Goal: Task Accomplishment & Management: Manage account settings

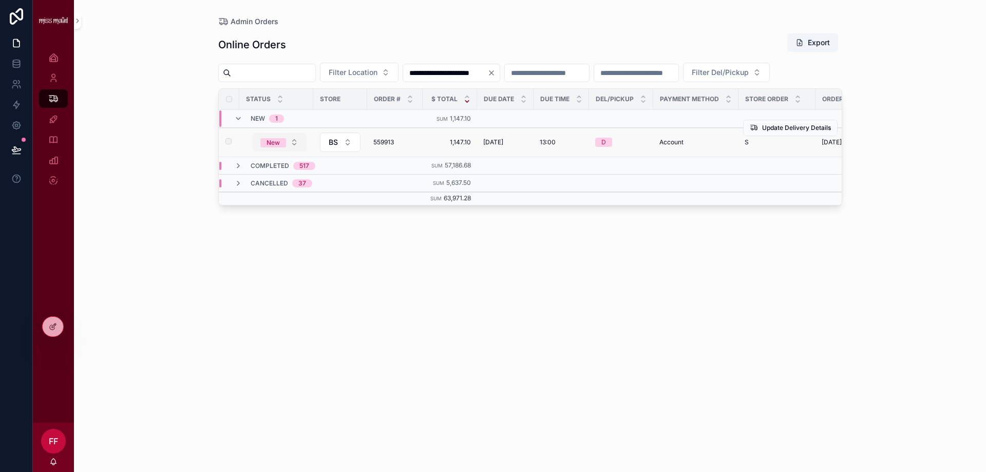
click at [289, 151] on button "New" at bounding box center [279, 142] width 54 height 18
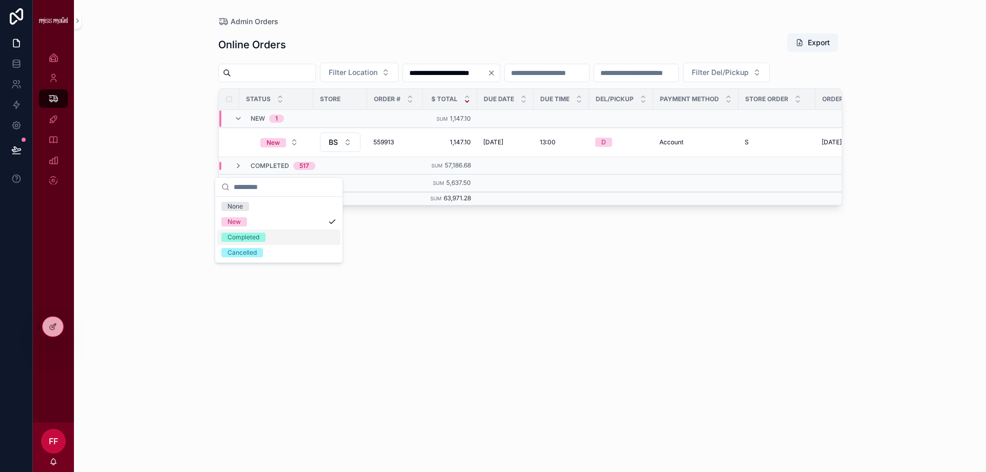
click at [257, 237] on div "Completed" at bounding box center [243, 237] width 32 height 9
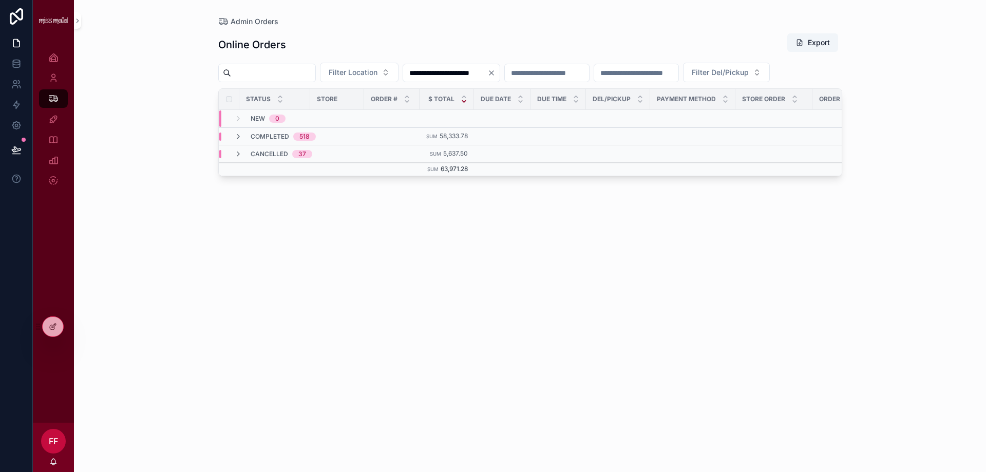
click at [487, 78] on input "**********" at bounding box center [445, 73] width 84 height 14
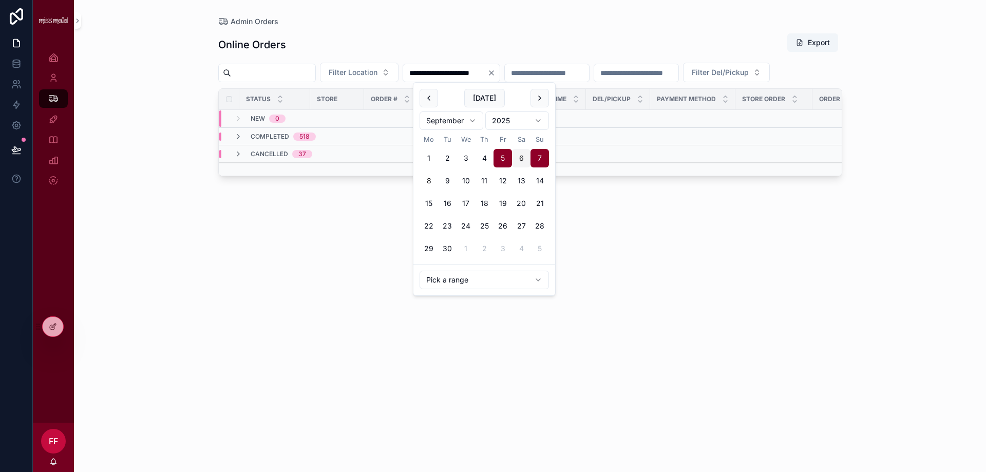
click at [420, 179] on button "8" at bounding box center [428, 180] width 18 height 18
type input "**********"
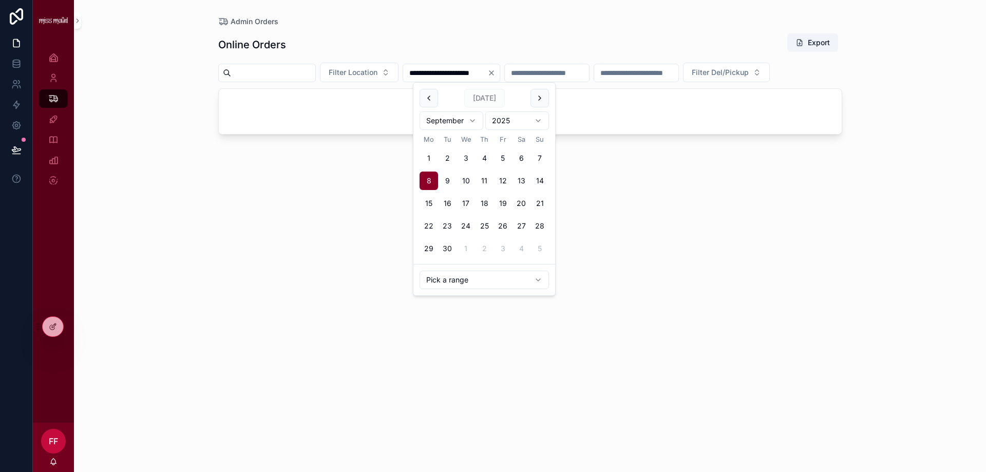
click at [495, 75] on icon "Clear" at bounding box center [491, 73] width 8 height 8
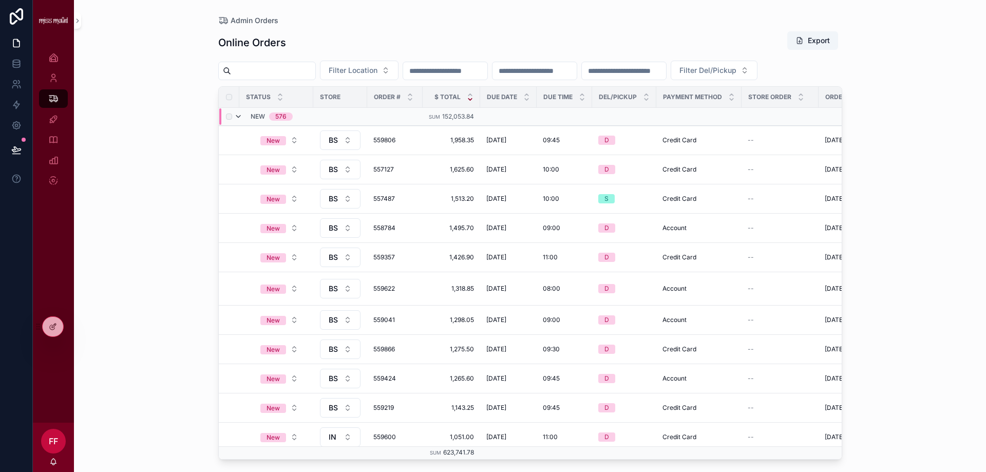
click at [240, 121] on icon "scrollable content" at bounding box center [238, 116] width 8 height 8
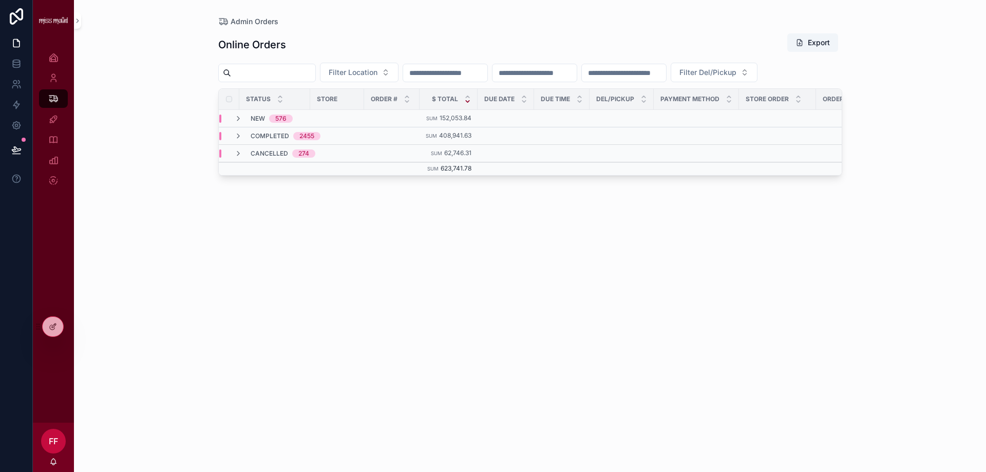
click at [483, 71] on input "scrollable content" at bounding box center [445, 73] width 84 height 14
click at [428, 179] on button "8" at bounding box center [428, 180] width 18 height 18
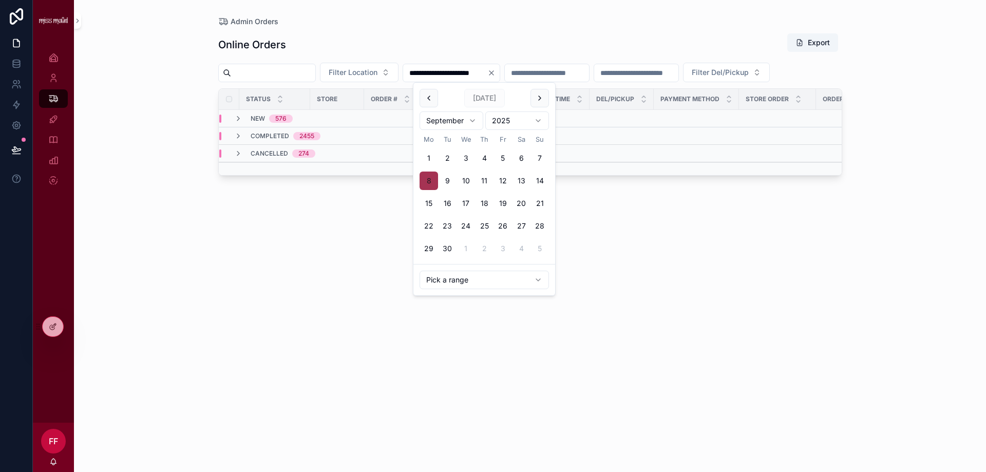
click at [429, 182] on button "8" at bounding box center [428, 180] width 18 height 18
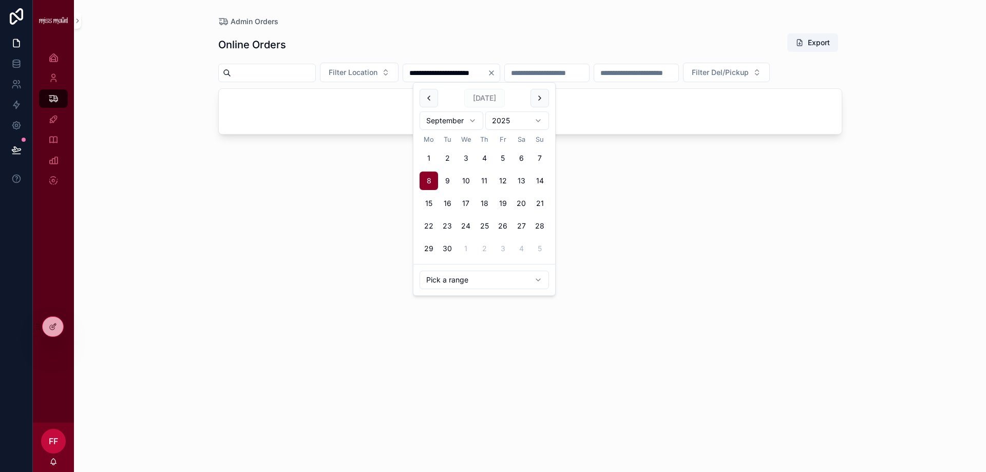
click at [162, 215] on div "**********" at bounding box center [530, 236] width 912 height 472
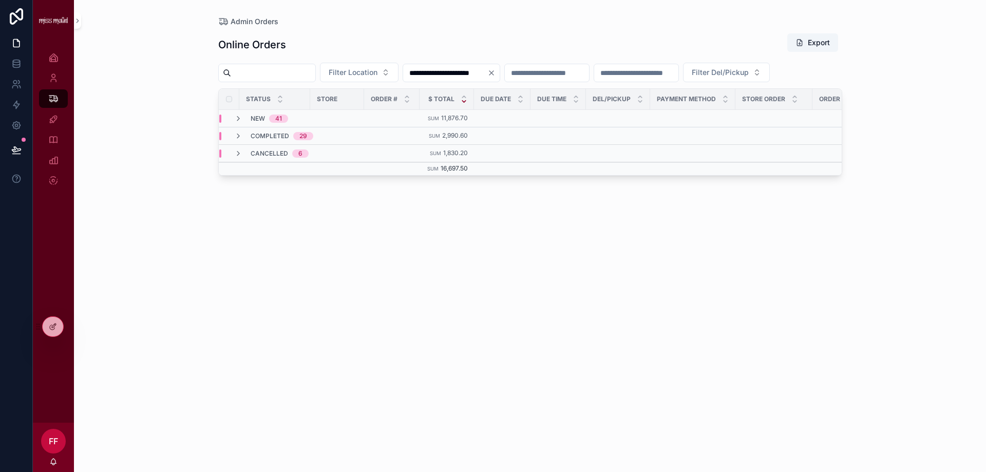
click at [487, 67] on input "**********" at bounding box center [445, 73] width 84 height 14
click at [537, 156] on button "7" at bounding box center [539, 158] width 18 height 18
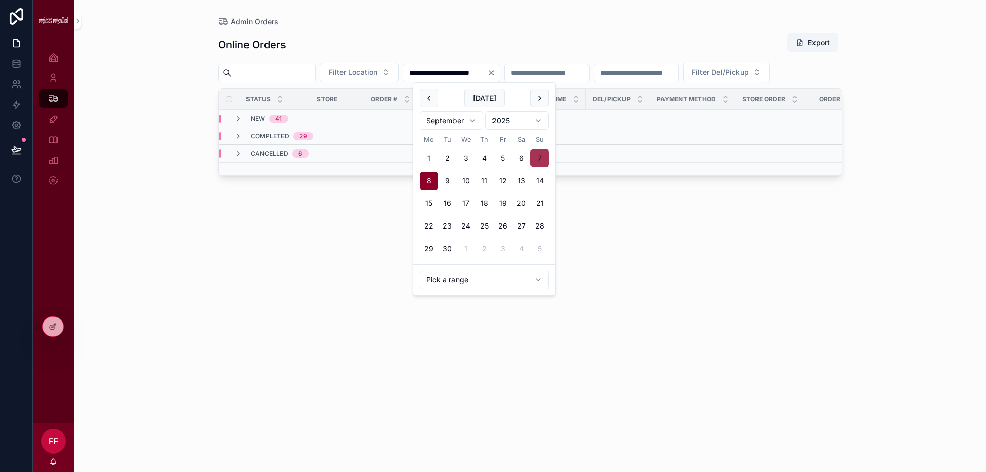
click at [539, 156] on button "7" at bounding box center [539, 158] width 18 height 18
type input "**********"
click at [261, 258] on div "**********" at bounding box center [530, 243] width 624 height 433
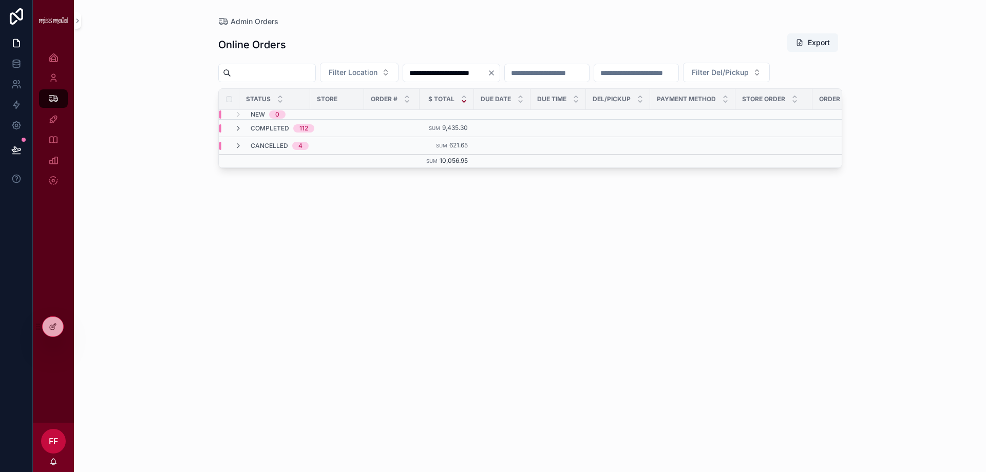
click at [493, 74] on icon "Clear" at bounding box center [491, 73] width 4 height 4
click at [487, 76] on input "scrollable content" at bounding box center [445, 73] width 84 height 14
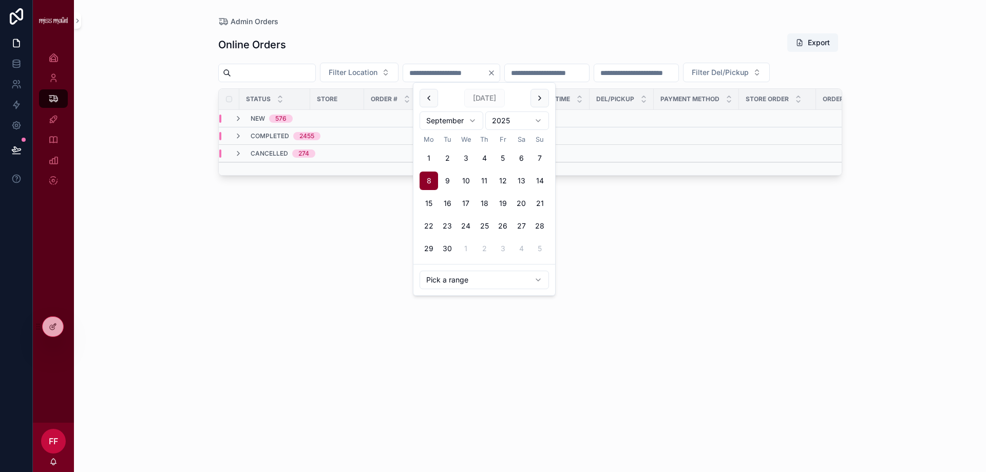
type input "**********"
click at [398, 23] on div "Admin Orders" at bounding box center [530, 21] width 624 height 10
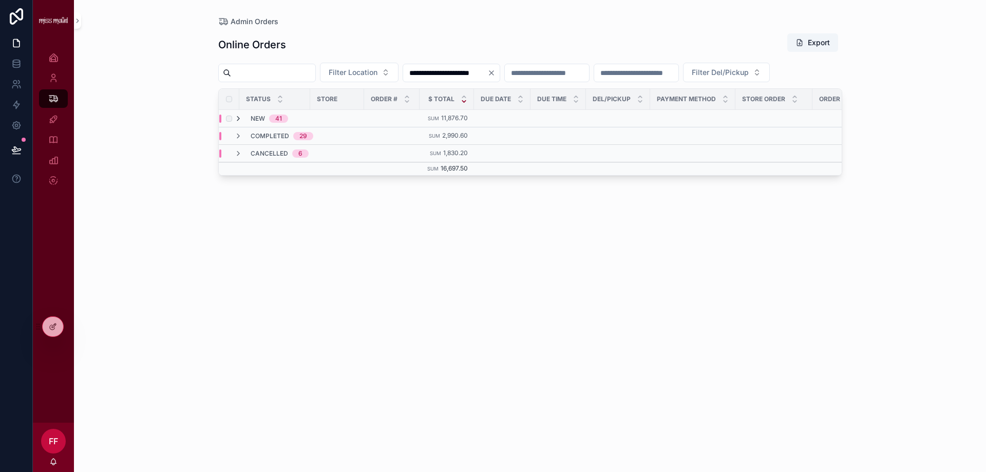
click at [239, 123] on icon "scrollable content" at bounding box center [238, 118] width 8 height 8
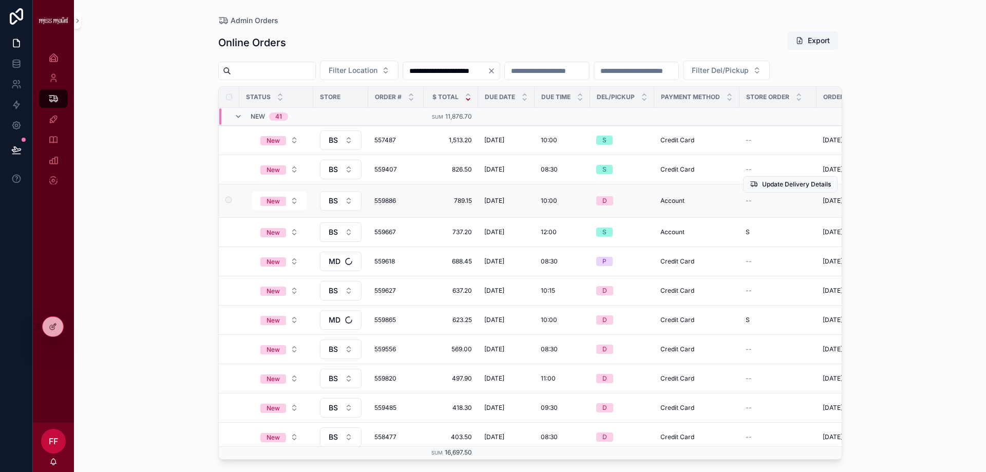
click at [566, 205] on div "10:00 10:00" at bounding box center [562, 201] width 43 height 8
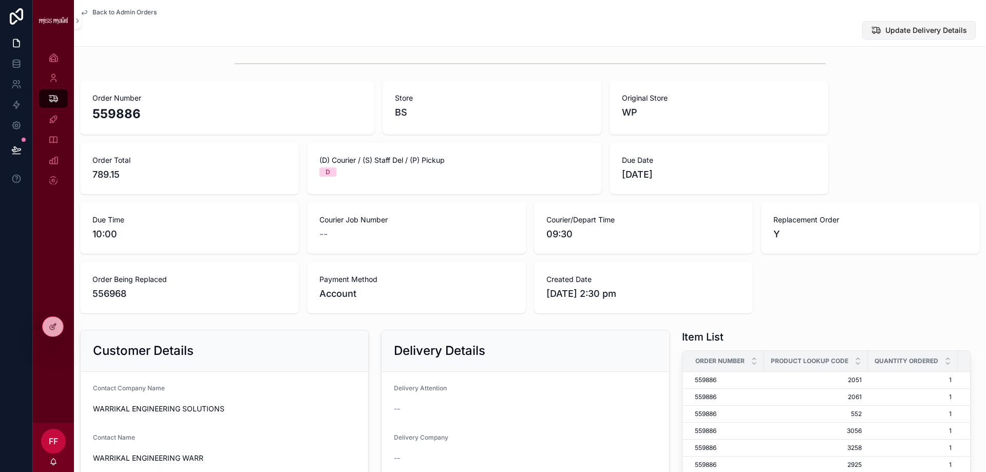
click at [906, 30] on span "Update Delivery Details" at bounding box center [926, 30] width 82 height 10
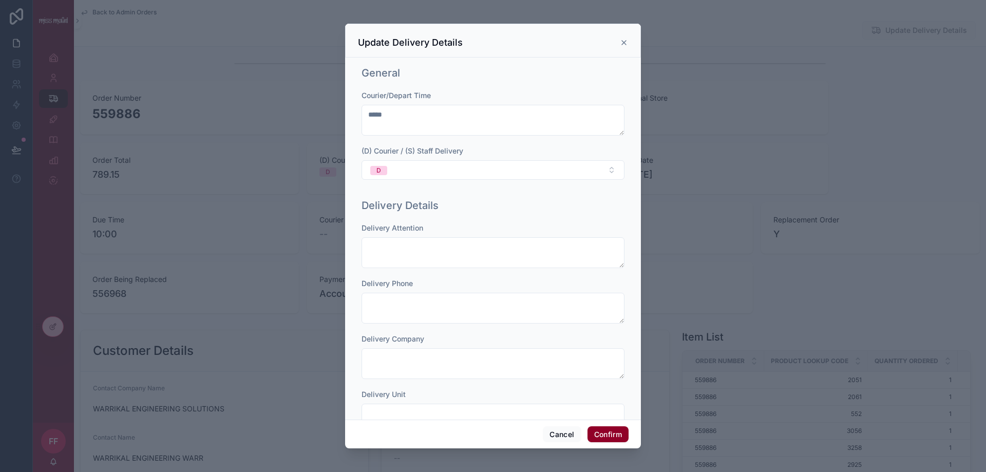
click at [622, 41] on icon at bounding box center [624, 43] width 8 height 8
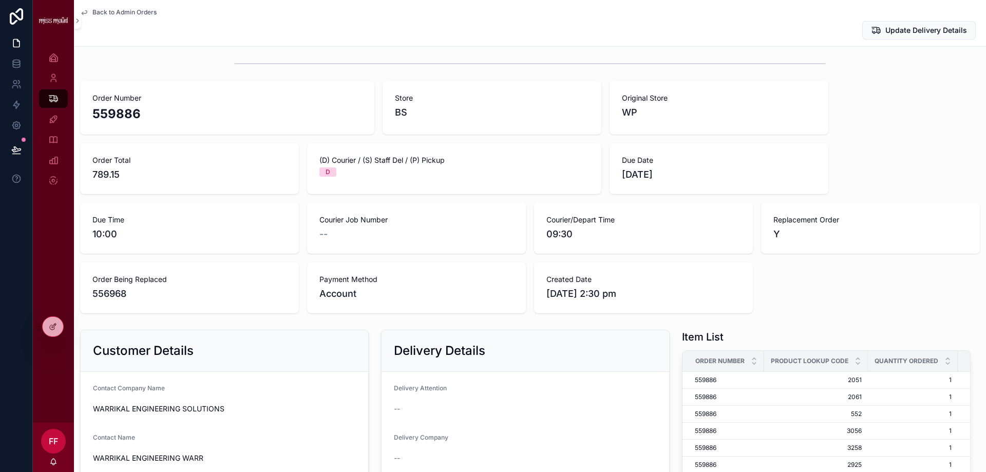
scroll to position [62, 0]
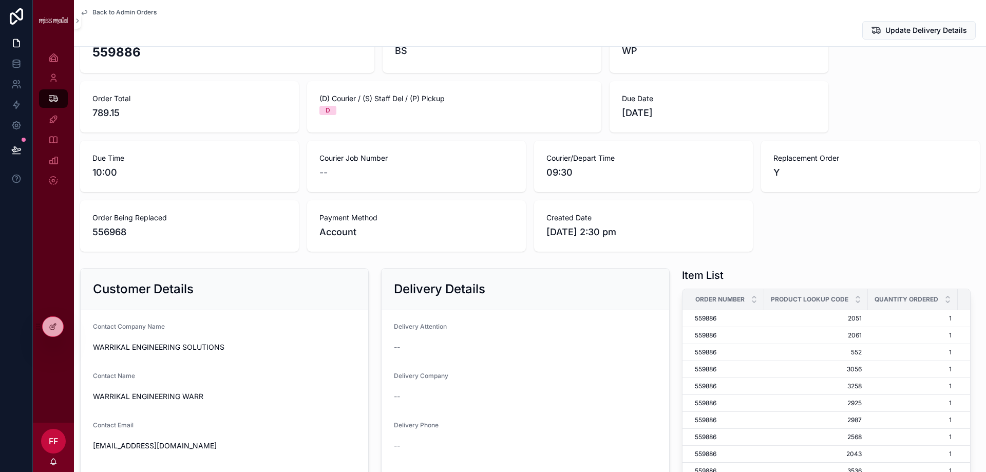
click at [130, 14] on span "Back to Admin Orders" at bounding box center [124, 12] width 64 height 8
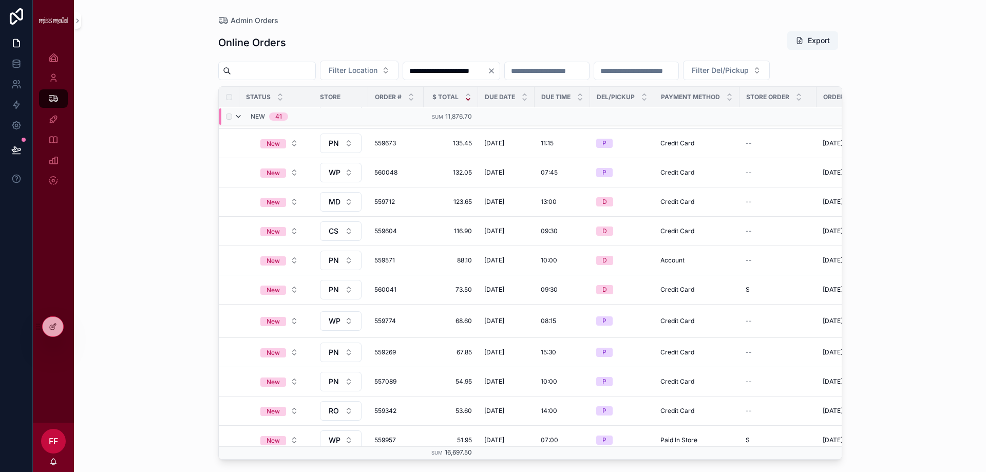
click at [240, 139] on tbody "New 41 Sum 11,876.70 New BS 559552 306.20 306.20 08/09/2025 08/09/2025 09:45 09…" at bounding box center [642, 5] width 846 height 1289
click at [236, 141] on tbody "New 41 Sum 11,876.70 New BS 559552 306.20 306.20 08/09/2025 08/09/2025 09:45 09…" at bounding box center [642, 5] width 846 height 1289
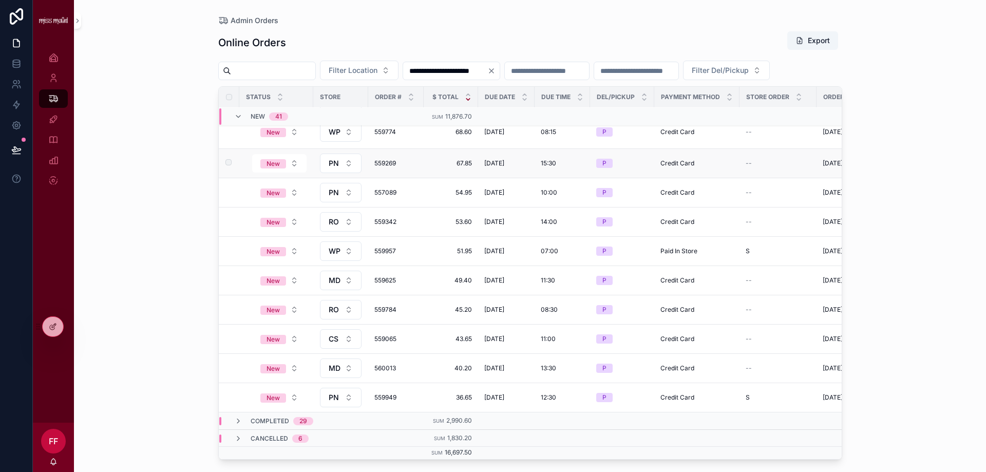
scroll to position [956, 0]
click at [238, 438] on icon "scrollable content" at bounding box center [238, 437] width 8 height 8
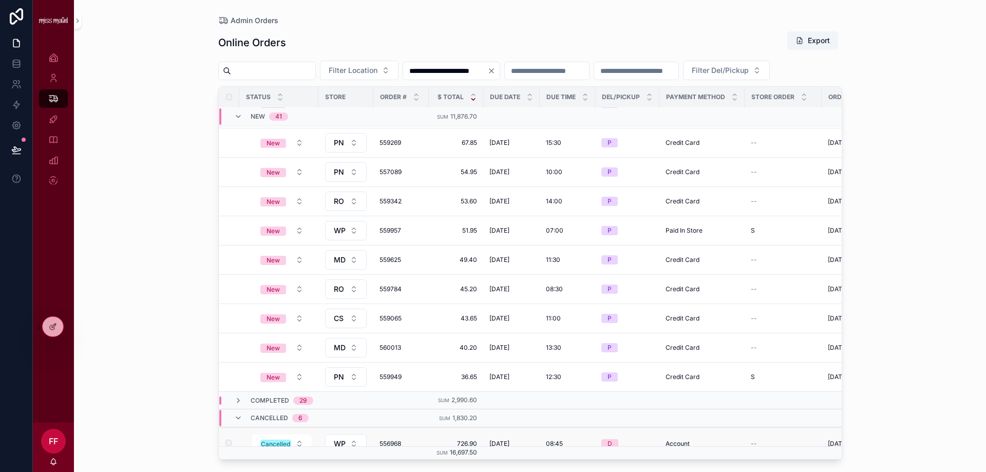
scroll to position [1137, 0]
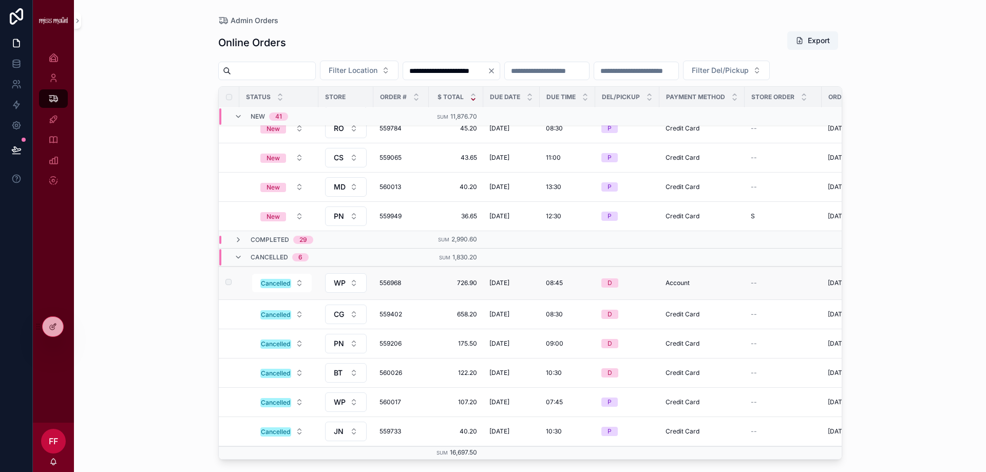
click at [444, 282] on span "726.90" at bounding box center [456, 283] width 42 height 8
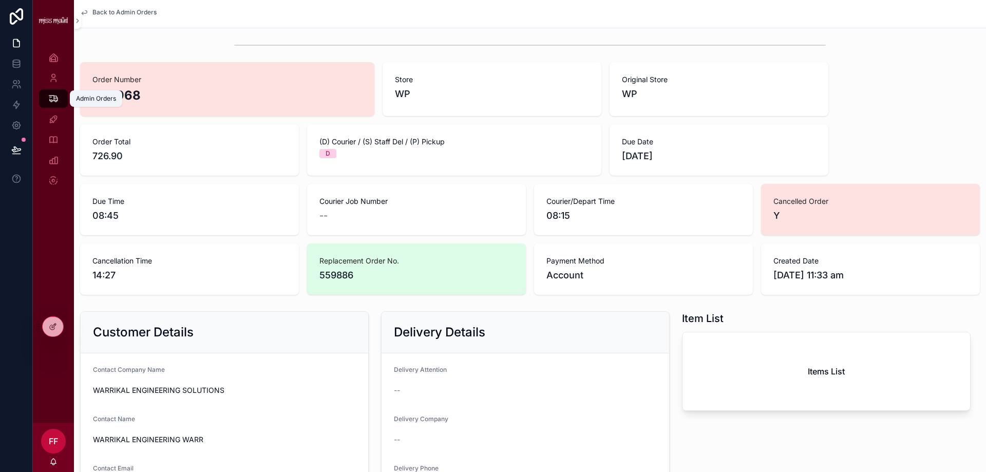
click at [56, 101] on icon "scrollable content" at bounding box center [53, 98] width 10 height 10
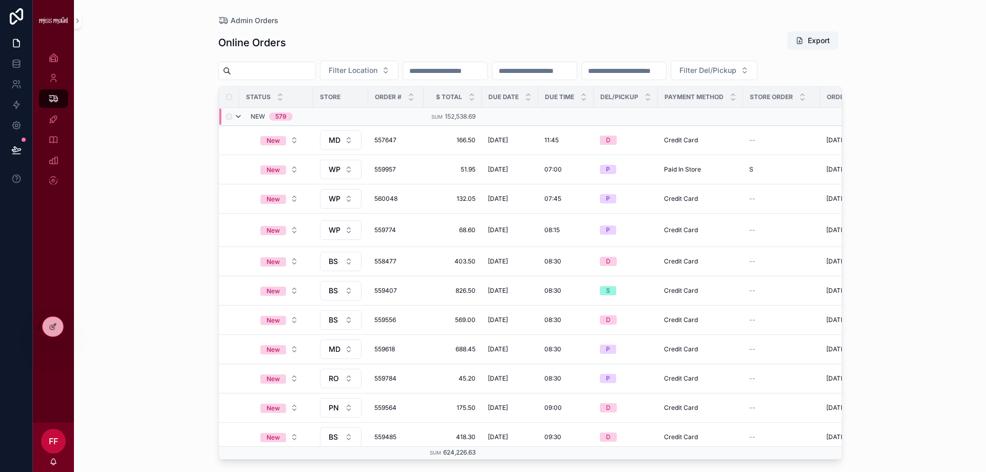
click at [238, 121] on icon "scrollable content" at bounding box center [238, 116] width 8 height 8
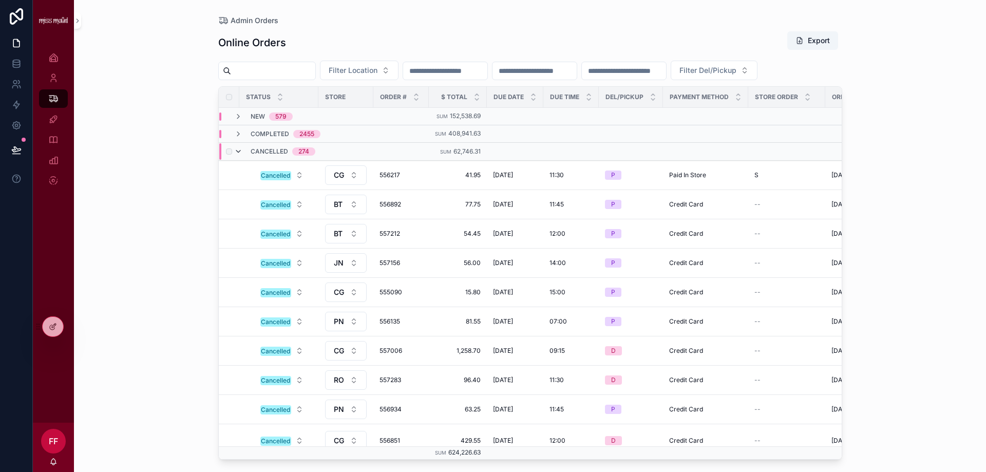
click at [242, 156] on icon "scrollable content" at bounding box center [238, 151] width 8 height 8
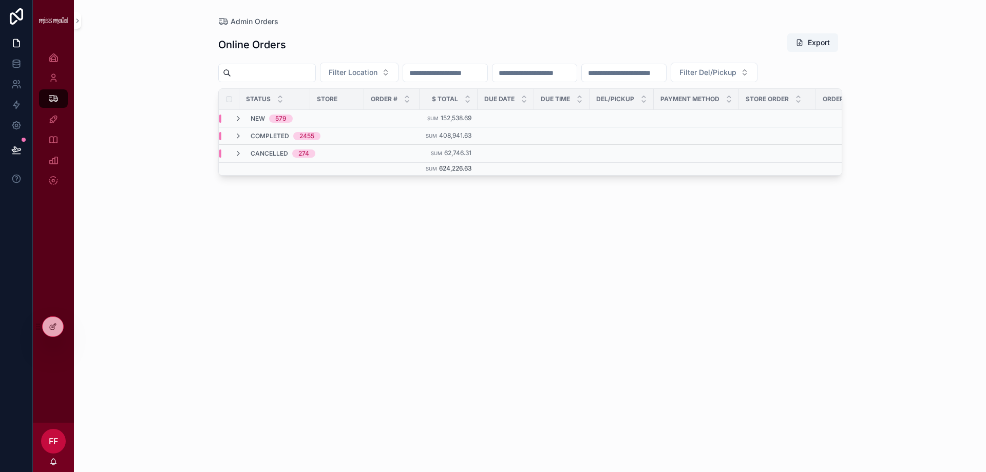
click at [486, 74] on input "scrollable content" at bounding box center [445, 73] width 84 height 14
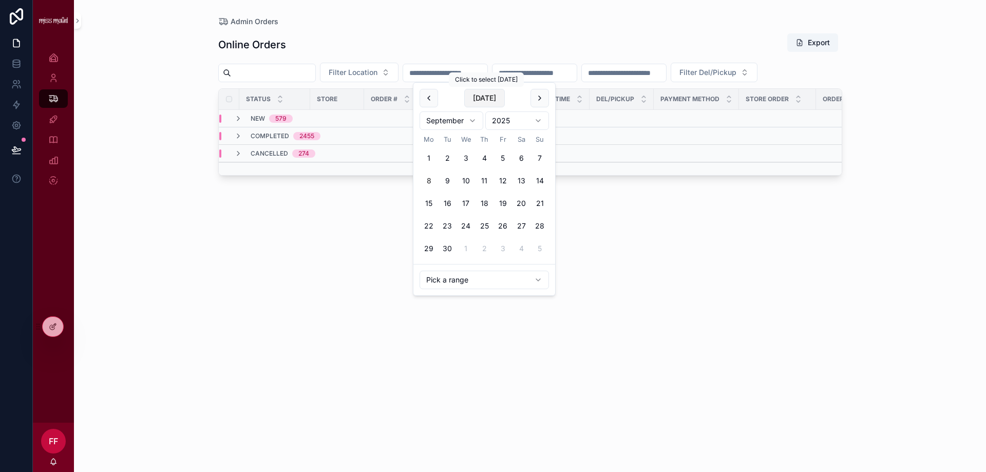
click at [490, 94] on button "Today" at bounding box center [484, 98] width 41 height 18
type input "**********"
click at [515, 27] on div "**********" at bounding box center [530, 243] width 624 height 433
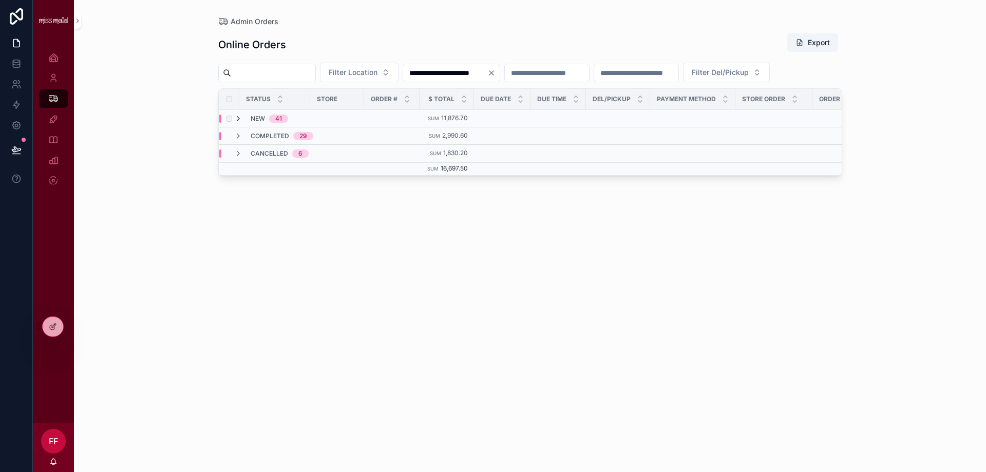
click at [238, 123] on icon "scrollable content" at bounding box center [238, 118] width 8 height 8
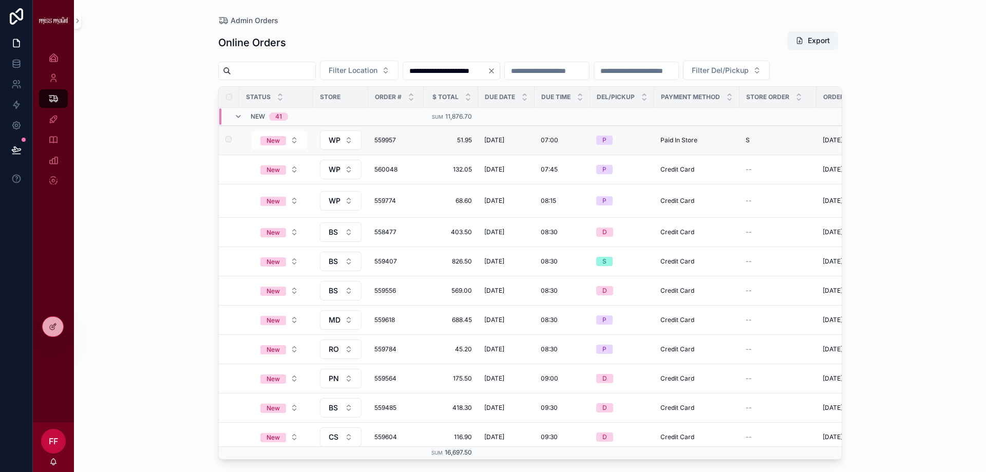
click at [723, 144] on div "Paid In Store Paid In Store" at bounding box center [696, 140] width 73 height 8
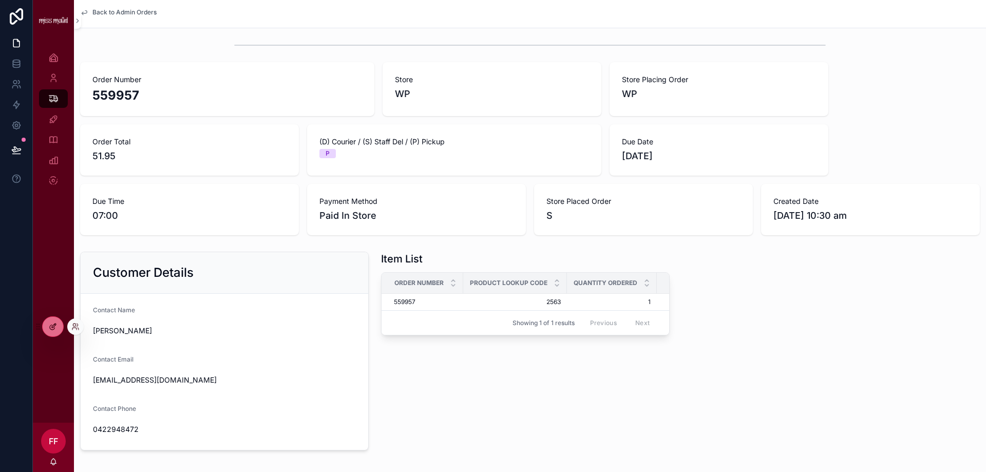
click at [57, 323] on div at bounding box center [53, 327] width 21 height 20
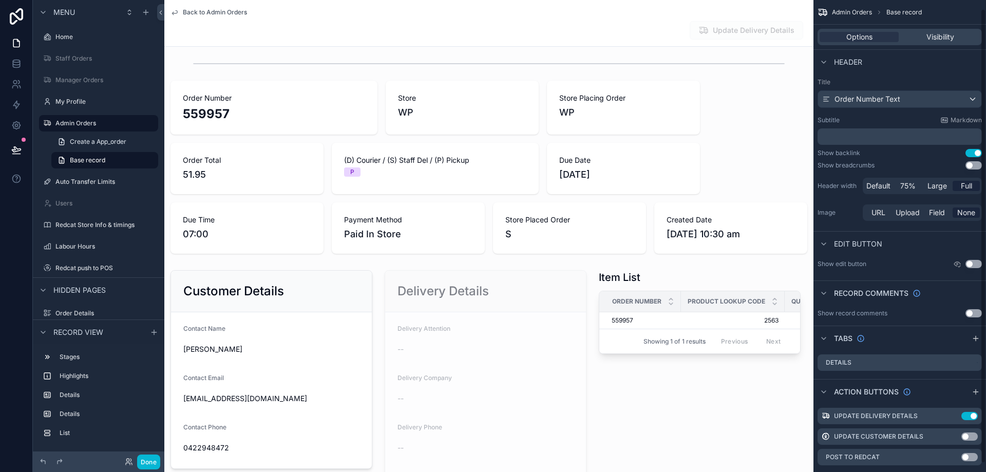
scroll to position [18, 0]
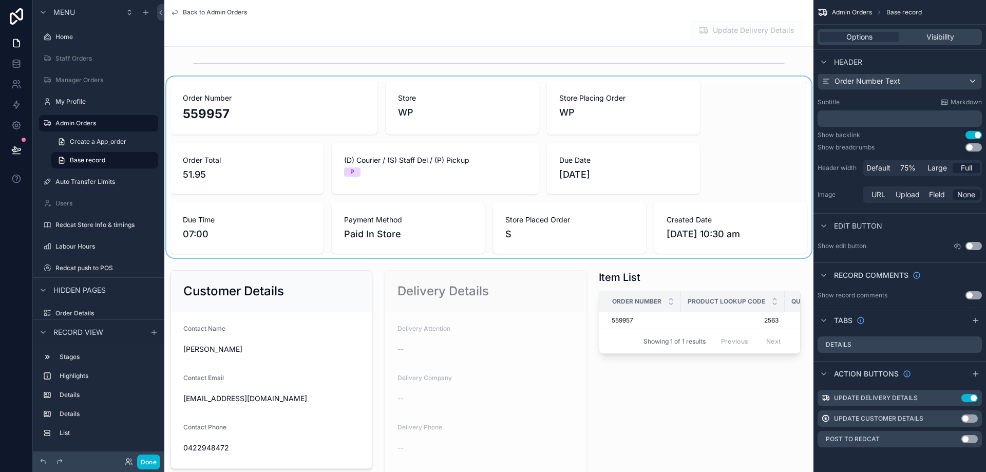
click at [747, 203] on div "scrollable content" at bounding box center [488, 166] width 649 height 181
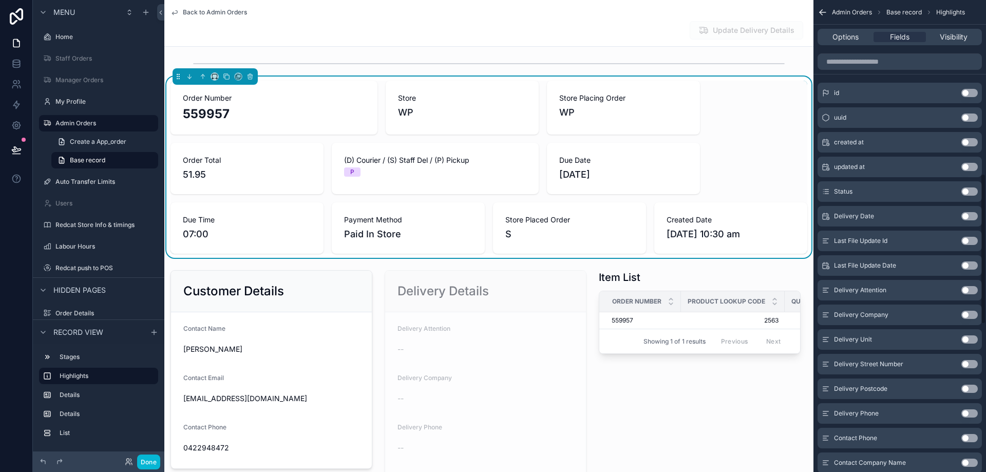
scroll to position [543, 0]
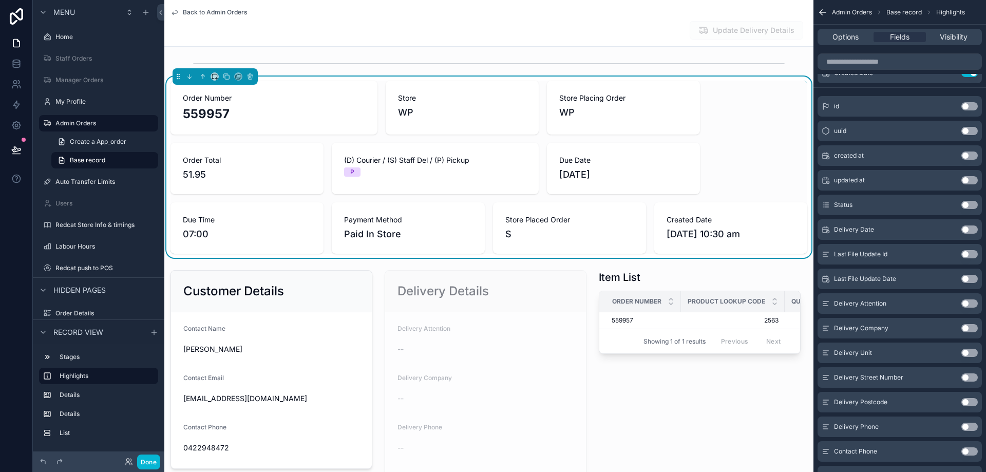
click at [826, 17] on icon "scrollable content" at bounding box center [822, 12] width 10 height 10
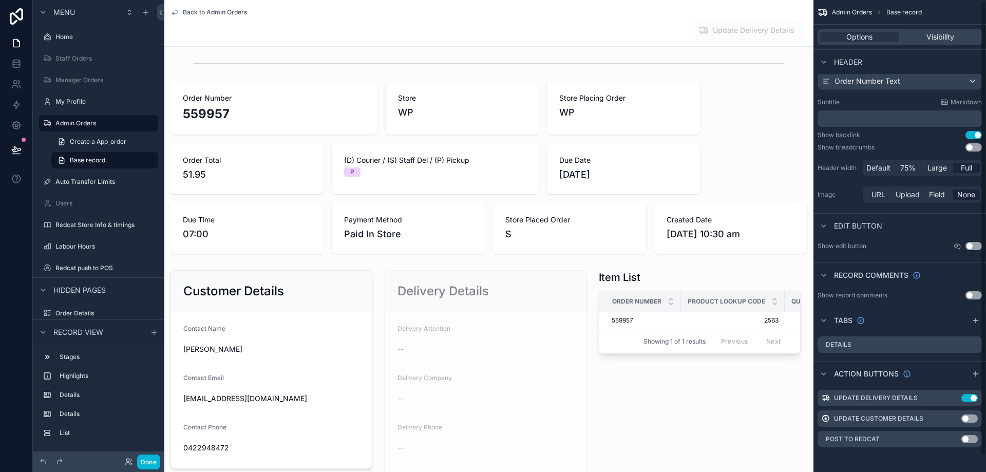
scroll to position [2, 0]
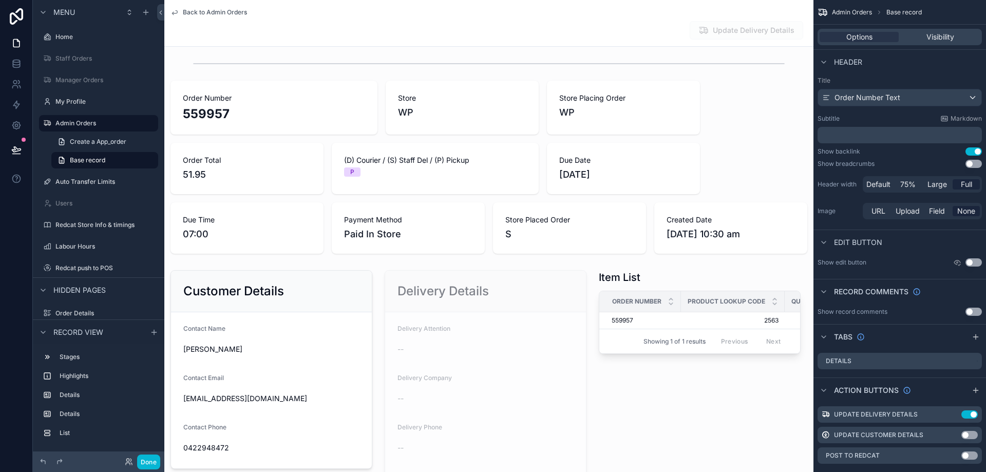
click at [465, 33] on div "Update Delivery Details" at bounding box center [488, 31] width 637 height 20
click at [216, 10] on span "Back to Admin Orders" at bounding box center [215, 12] width 64 height 8
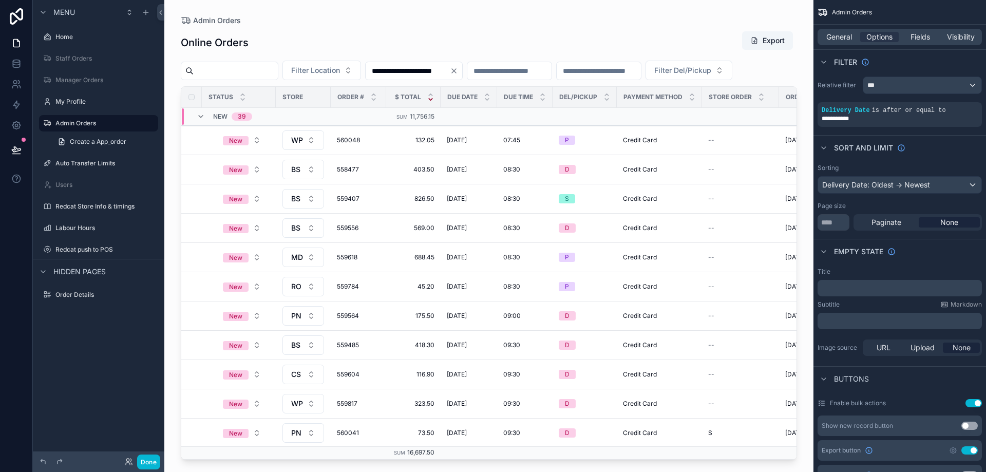
click at [429, 103] on icon "scrollable content" at bounding box center [430, 99] width 7 height 7
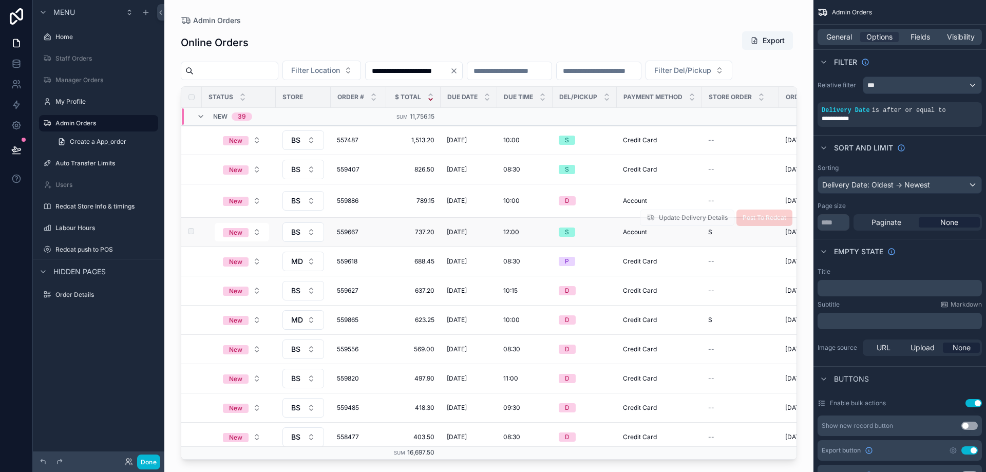
click at [666, 247] on td "Account Account" at bounding box center [659, 232] width 85 height 29
click at [151, 464] on button "Done" at bounding box center [148, 461] width 23 height 15
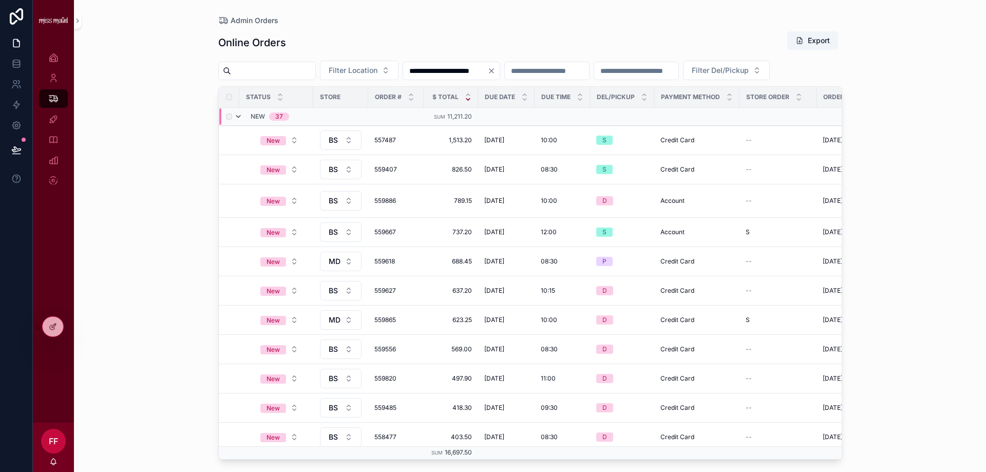
click at [238, 121] on icon "scrollable content" at bounding box center [238, 116] width 8 height 8
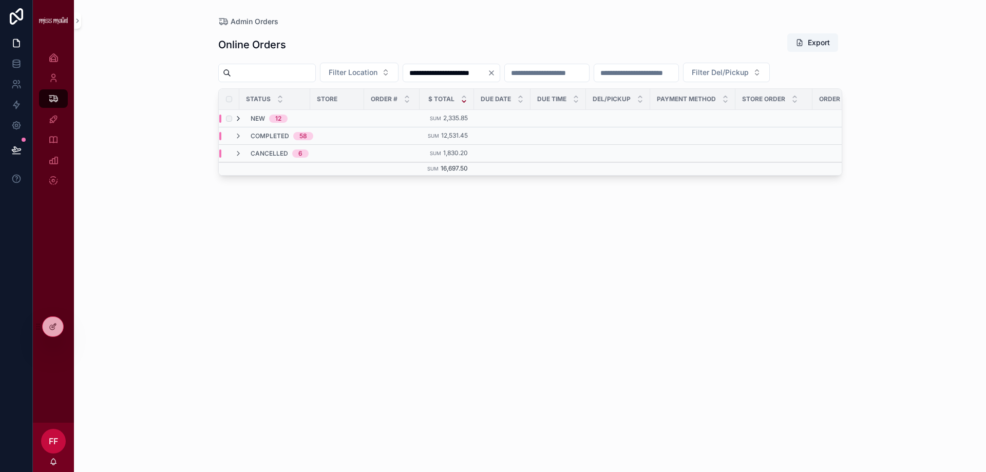
click at [238, 123] on icon "scrollable content" at bounding box center [238, 118] width 8 height 8
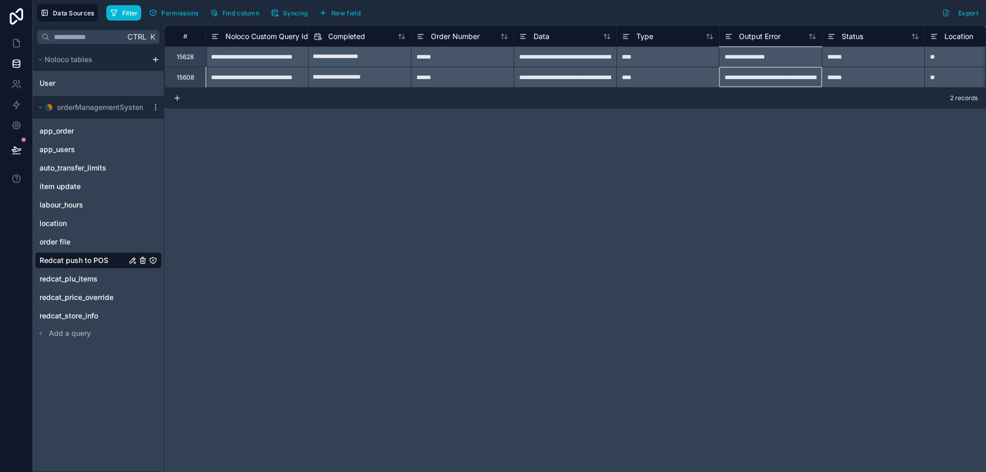
scroll to position [0, 34]
